Goal: Check status: Check status

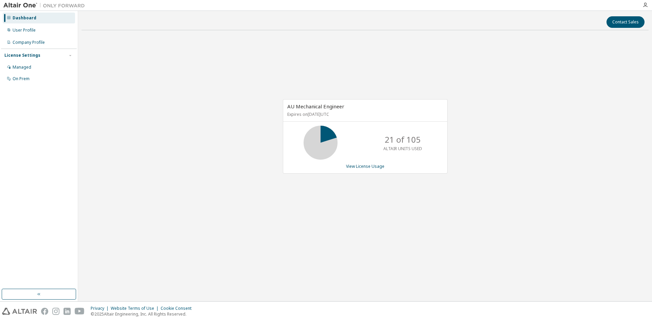
click at [125, 53] on div "AU Mechanical Engineer Expires on [DATE] UTC 21 of 105 ALTAIR UNITS USED View L…" at bounding box center [364, 140] width 567 height 208
